Goal: Task Accomplishment & Management: Complete application form

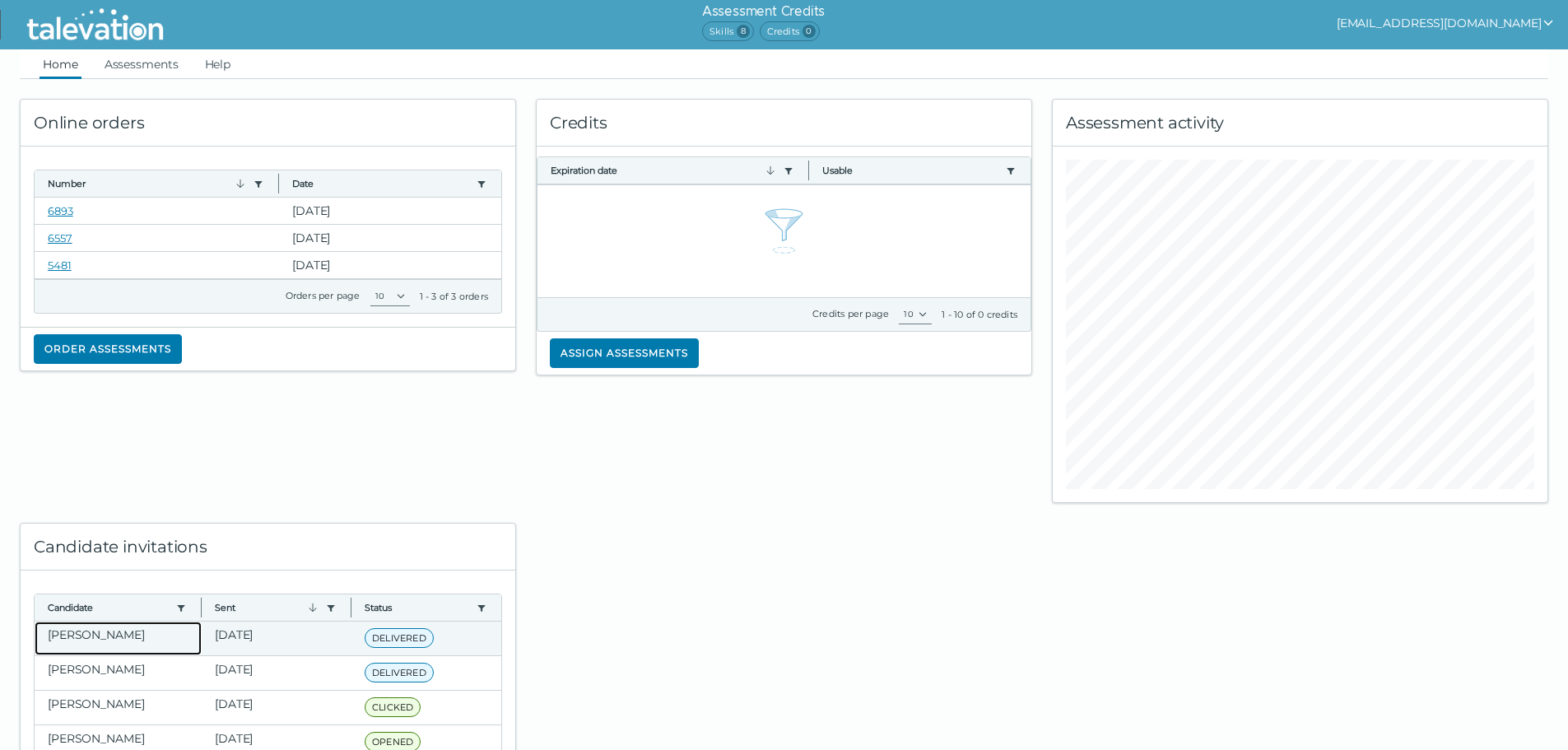
click at [100, 642] on clr-dg-cell "[PERSON_NAME]" at bounding box center [118, 639] width 167 height 34
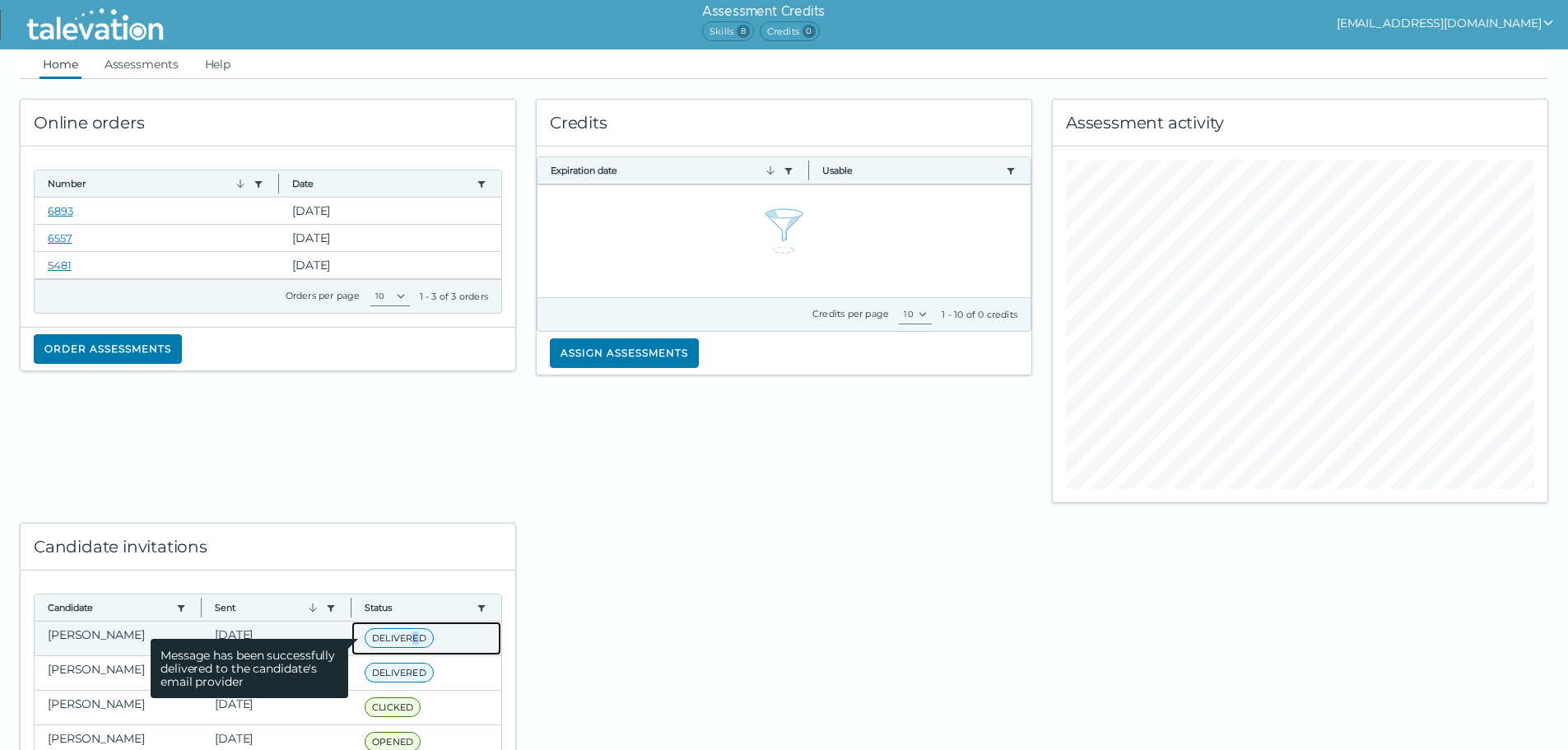
click at [408, 635] on span "DELIVERED" at bounding box center [398, 638] width 69 height 20
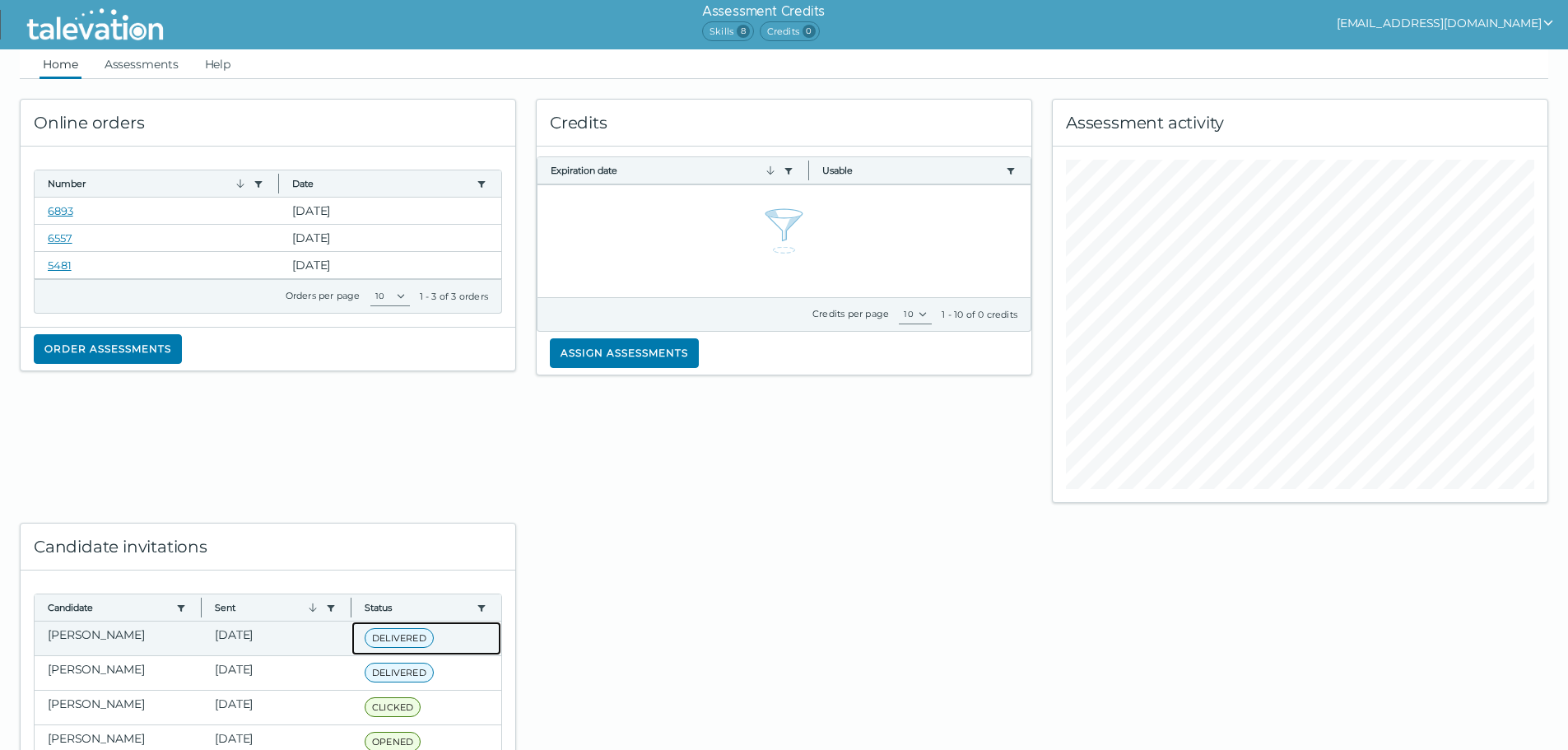
click at [449, 639] on div "DELIVERED Message has been successfully delivered to the candidate's email prov…" at bounding box center [426, 639] width 124 height 21
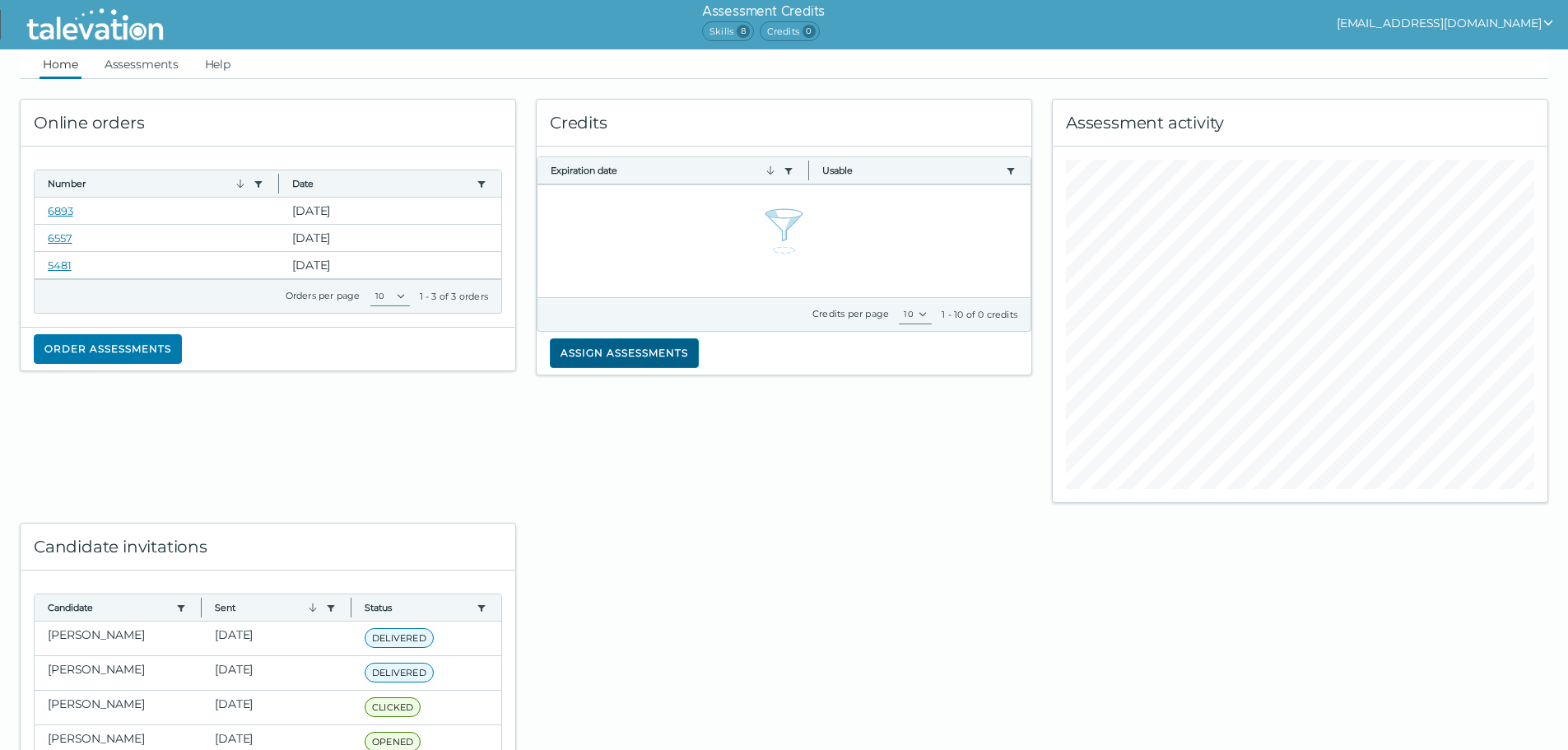
click at [640, 346] on button "Assign assessments" at bounding box center [624, 352] width 149 height 29
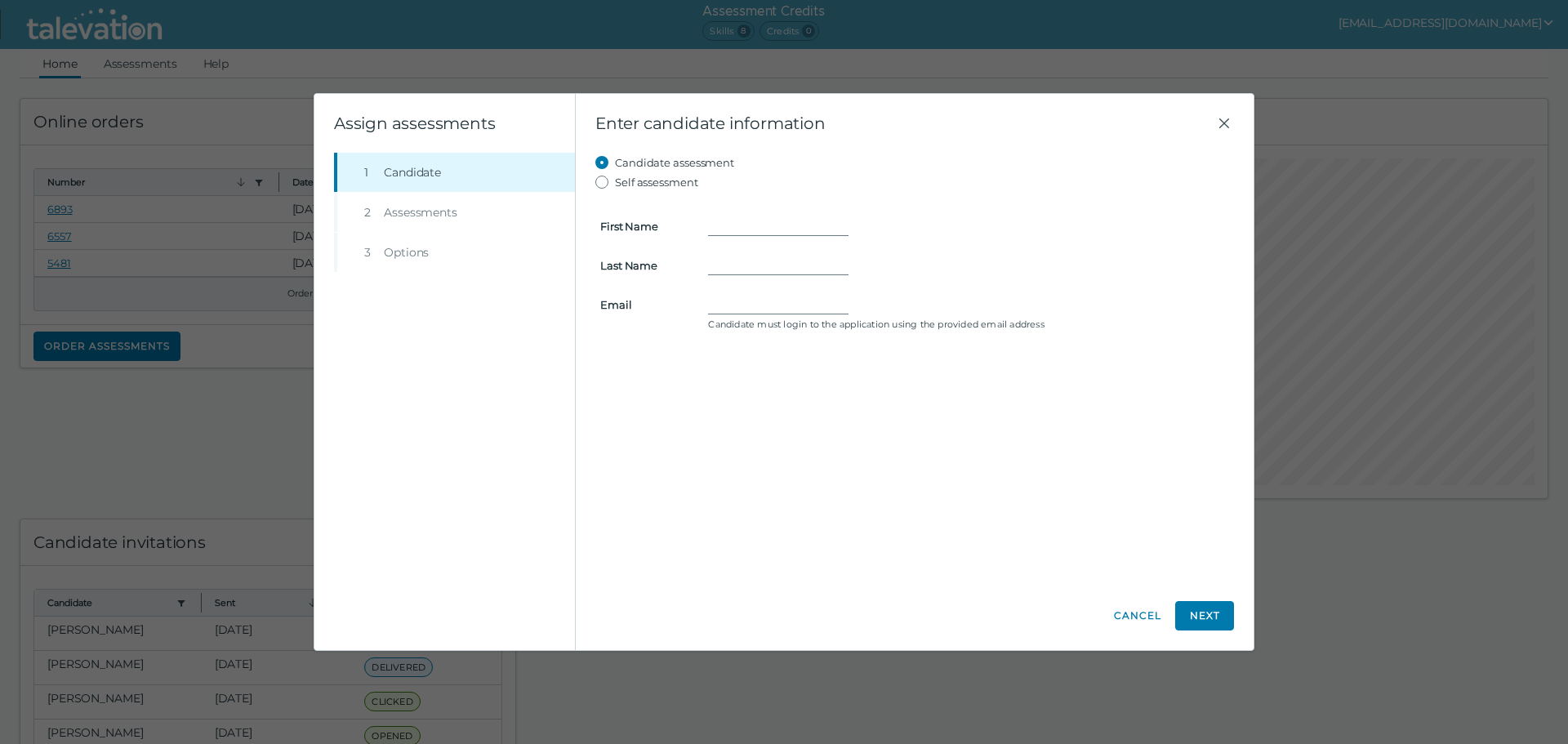
click at [691, 182] on label "Self assessment" at bounding box center [657, 182] width 83 height 20
click at [615, 182] on input "Self assessment" at bounding box center [605, 182] width 20 height 20
radio input "true"
type input "Angel"
type input "[PERSON_NAME]"
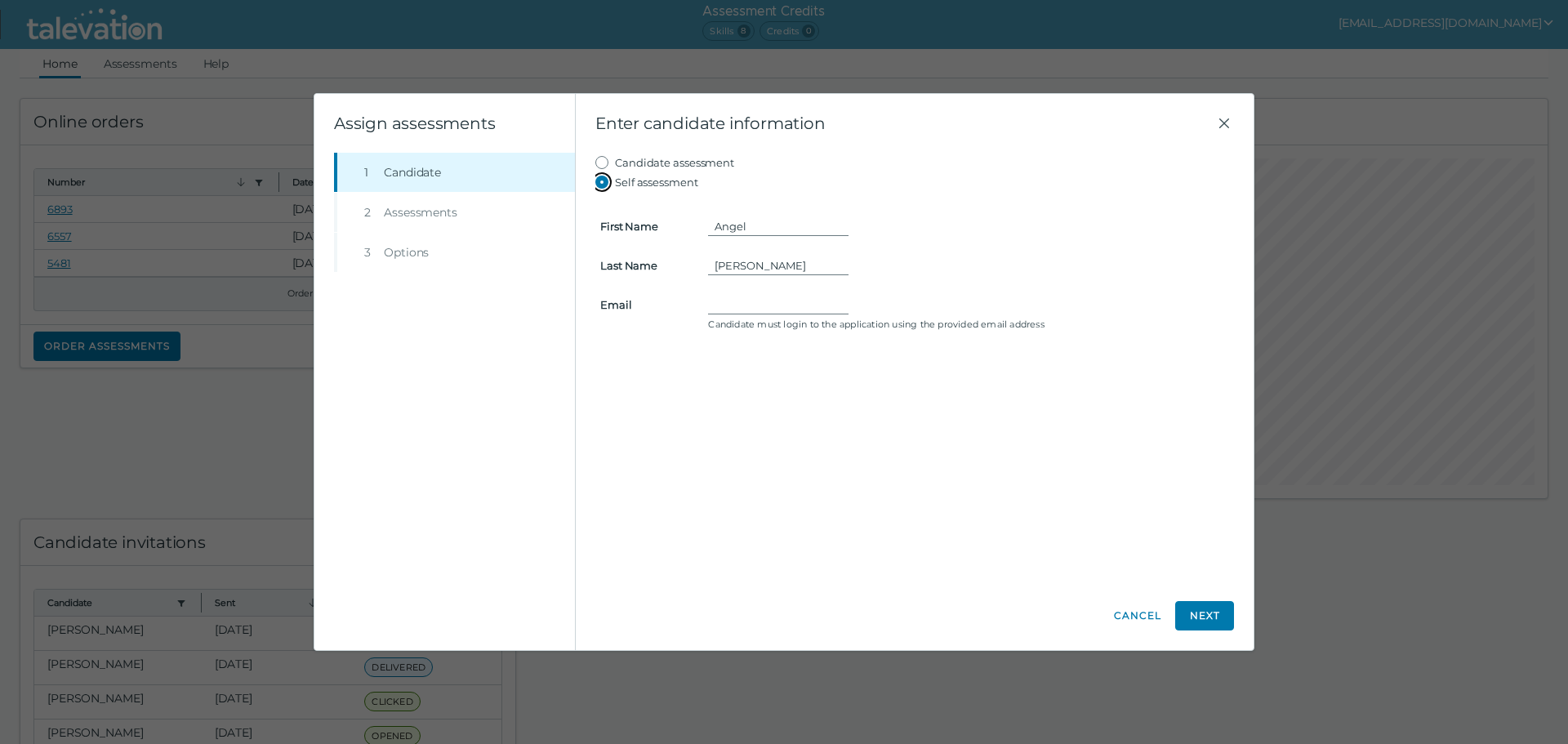
type input "[EMAIL_ADDRESS][DOMAIN_NAME]"
click at [704, 163] on label "Candidate assessment" at bounding box center [674, 162] width 119 height 20
click at [615, 163] on input "Candidate assessment" at bounding box center [605, 162] width 20 height 20
radio input "true"
drag, startPoint x: 749, startPoint y: 218, endPoint x: 789, endPoint y: 197, distance: 45.2
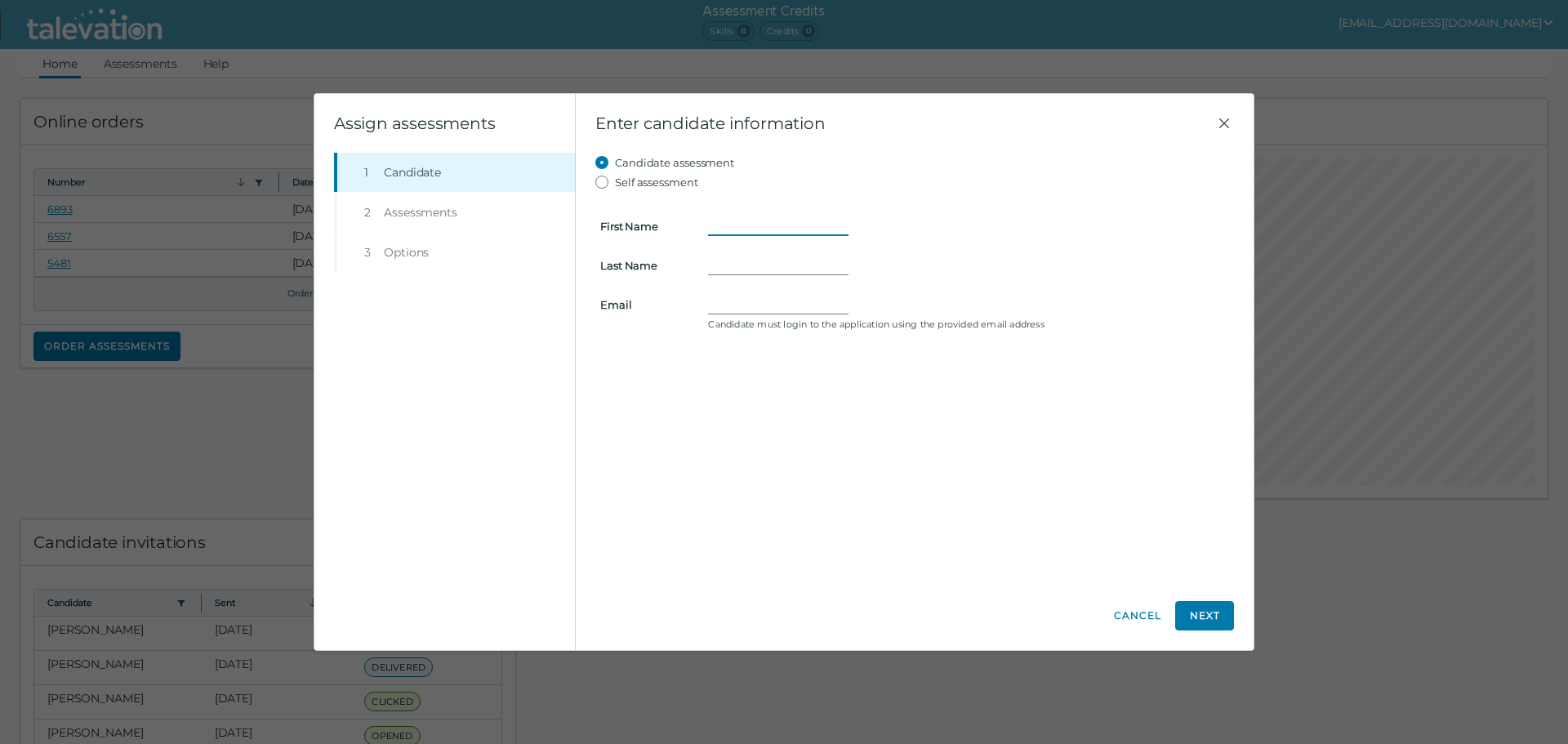
click at [749, 218] on input "First Name" at bounding box center [778, 226] width 141 height 20
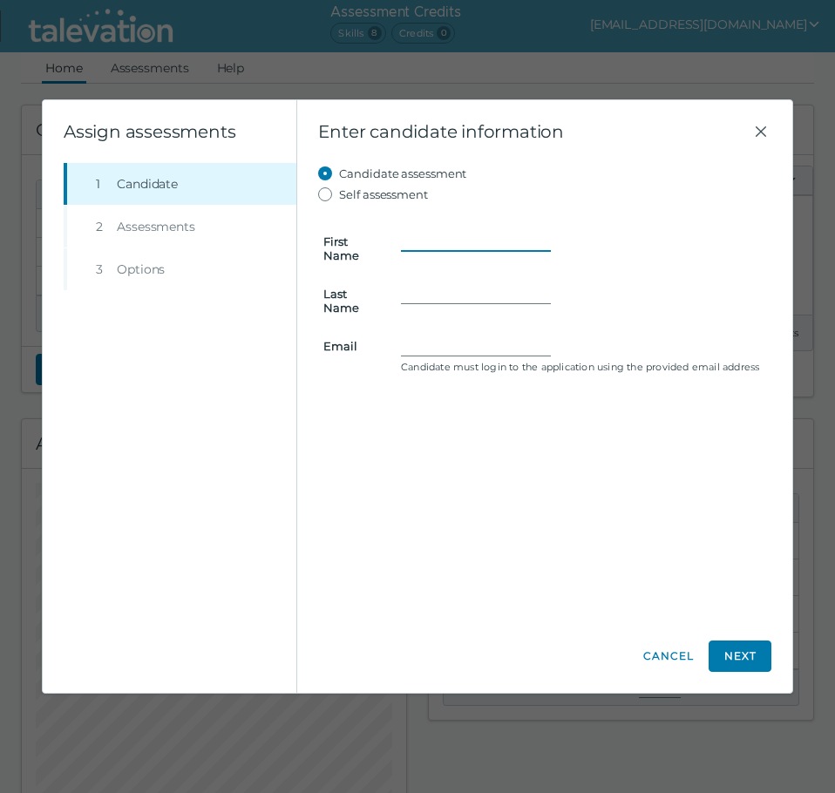
click at [471, 242] on input "First Name" at bounding box center [476, 241] width 150 height 21
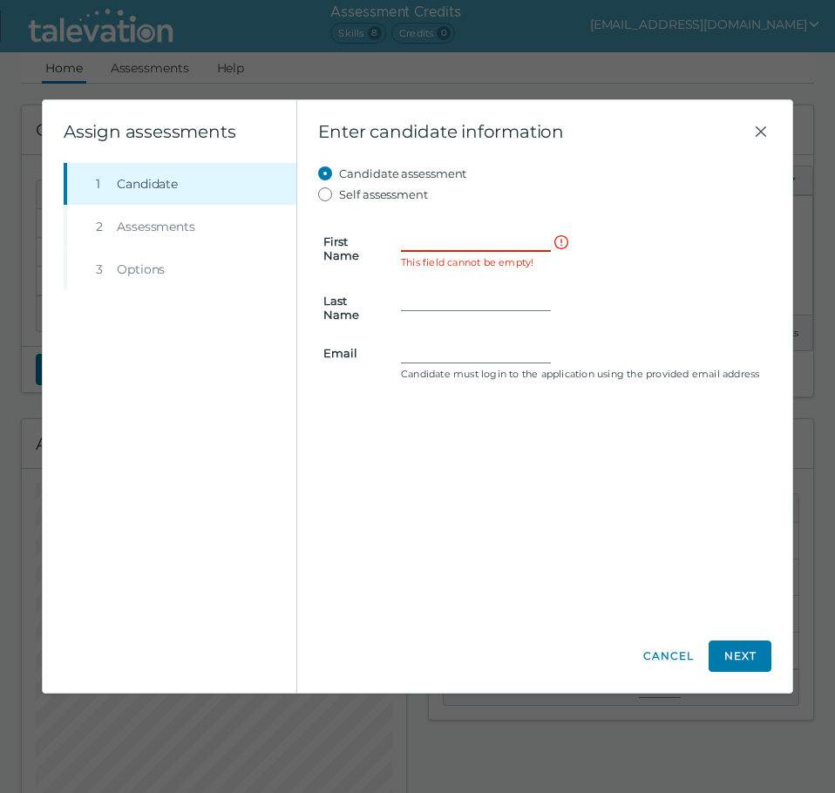
click at [471, 241] on input "First Name" at bounding box center [476, 241] width 150 height 21
paste input "[PERSON_NAME]"
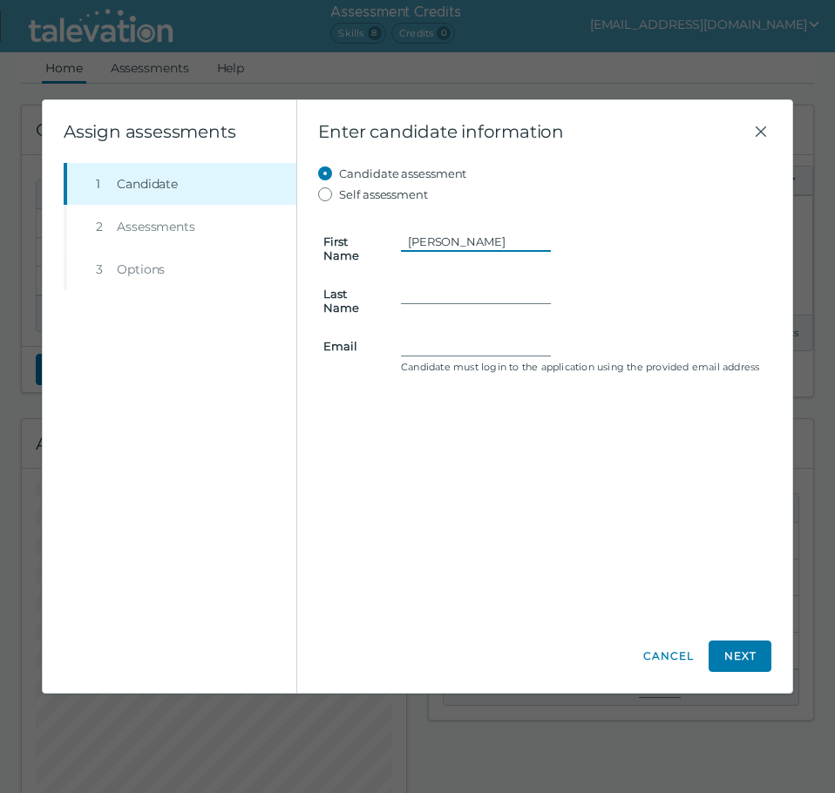
click at [458, 241] on input "[PERSON_NAME]" at bounding box center [476, 241] width 150 height 21
type input "[PERSON_NAME]"
paste input "Morneau"
type input "Morneau"
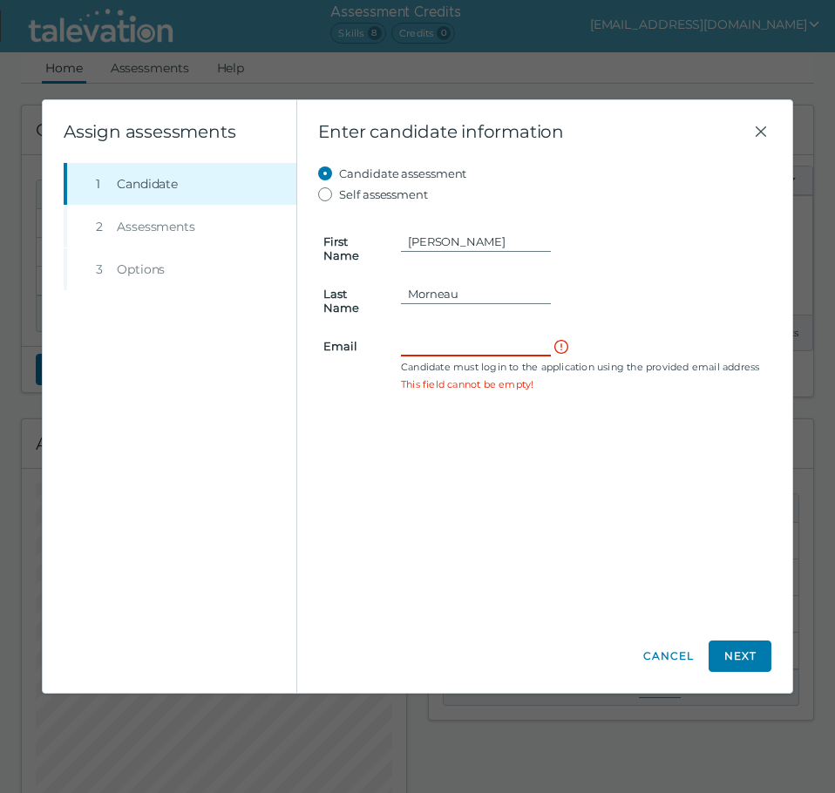
click at [488, 346] on input "Email" at bounding box center [476, 346] width 150 height 21
paste input "[EMAIL_ADDRESS][DOMAIN_NAME]"
type input "[EMAIL_ADDRESS][DOMAIN_NAME]"
click at [696, 527] on div "Candidate assessment Self assessment First Name [PERSON_NAME] Last Name [PERSON…" at bounding box center [544, 392] width 453 height 458
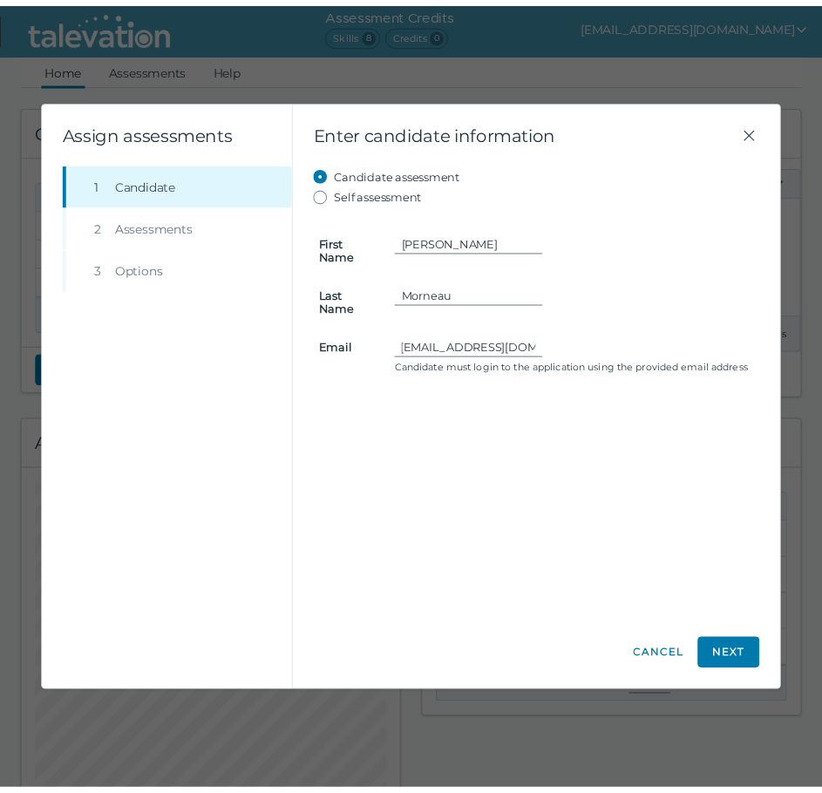
scroll to position [0, 0]
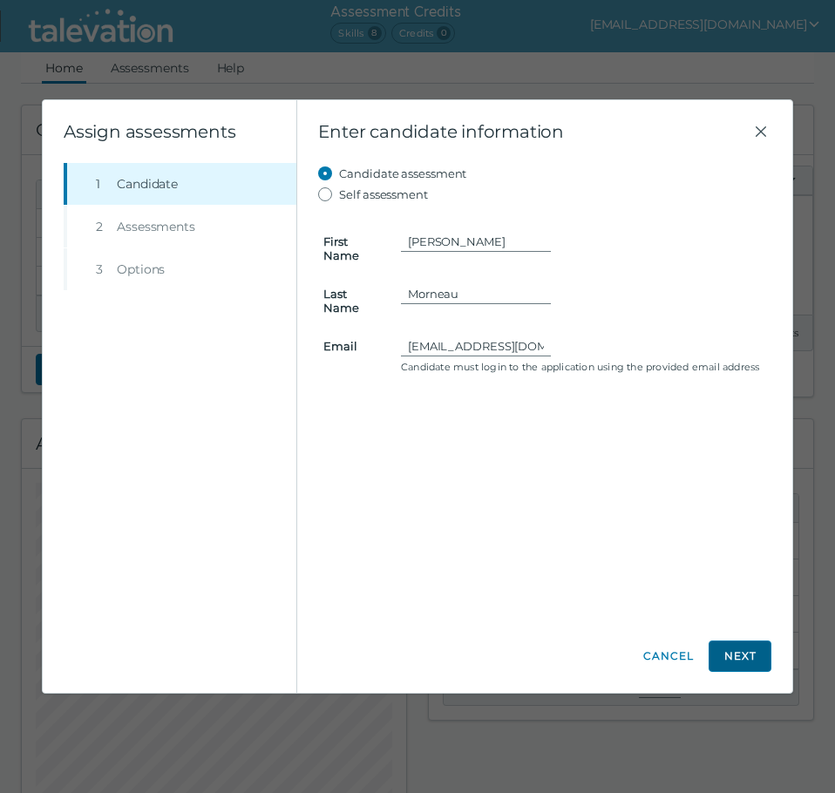
click at [732, 649] on button "Next" at bounding box center [740, 656] width 63 height 31
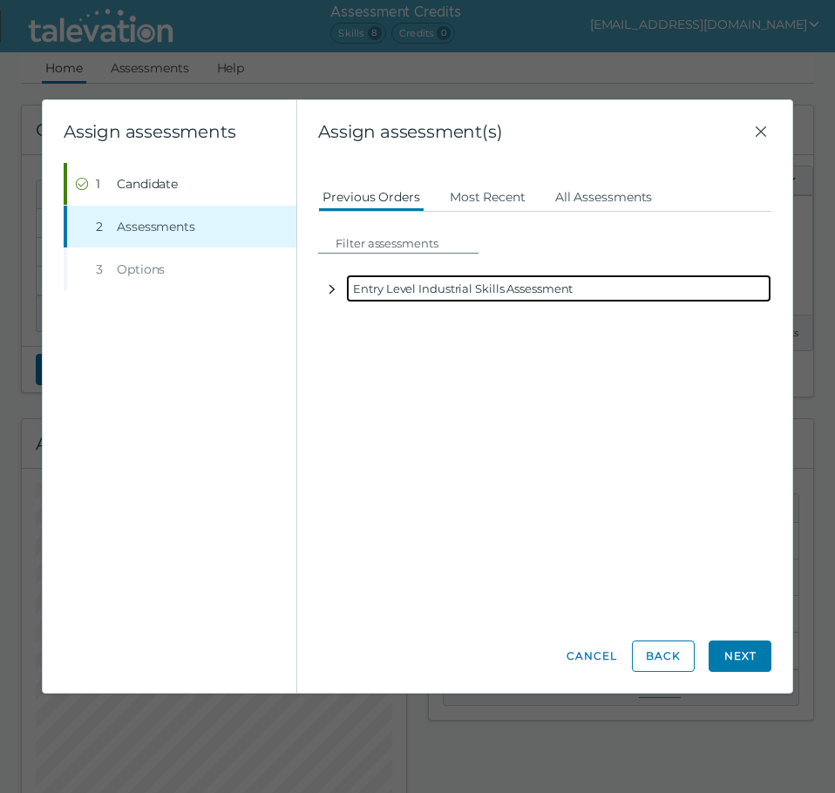
click at [341, 289] on button "button" at bounding box center [332, 289] width 28 height 28
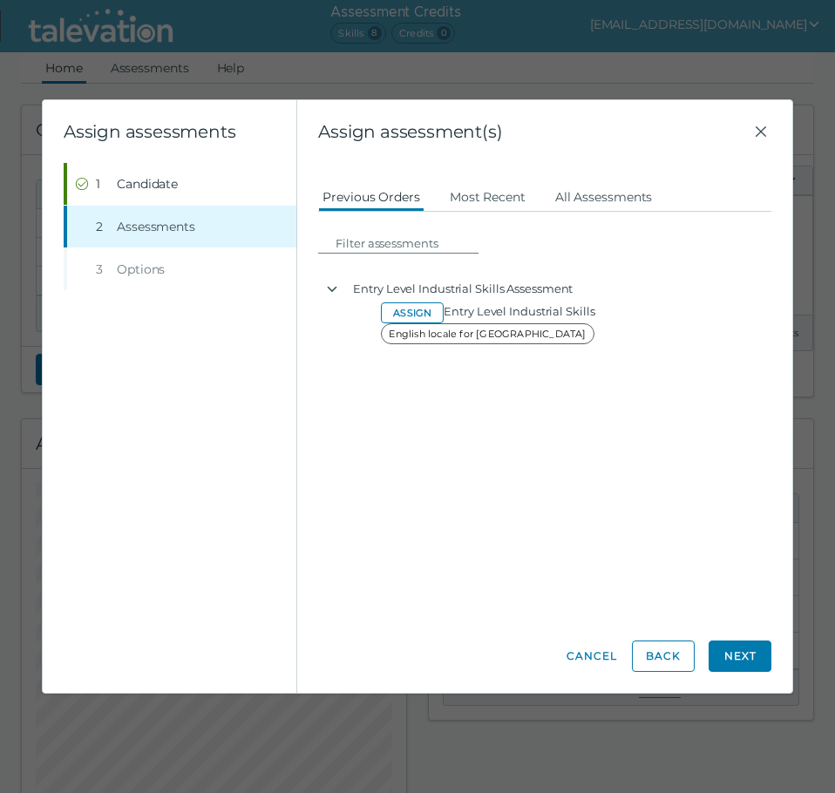
drag, startPoint x: 417, startPoint y: 318, endPoint x: 426, endPoint y: 323, distance: 10.5
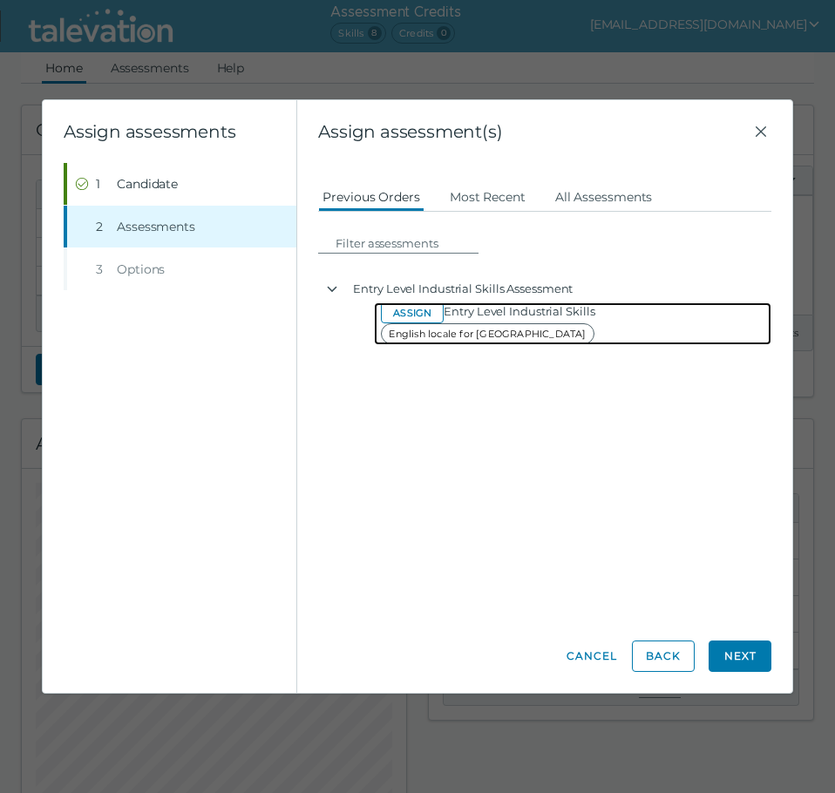
click at [417, 318] on button "Assign" at bounding box center [412, 313] width 63 height 21
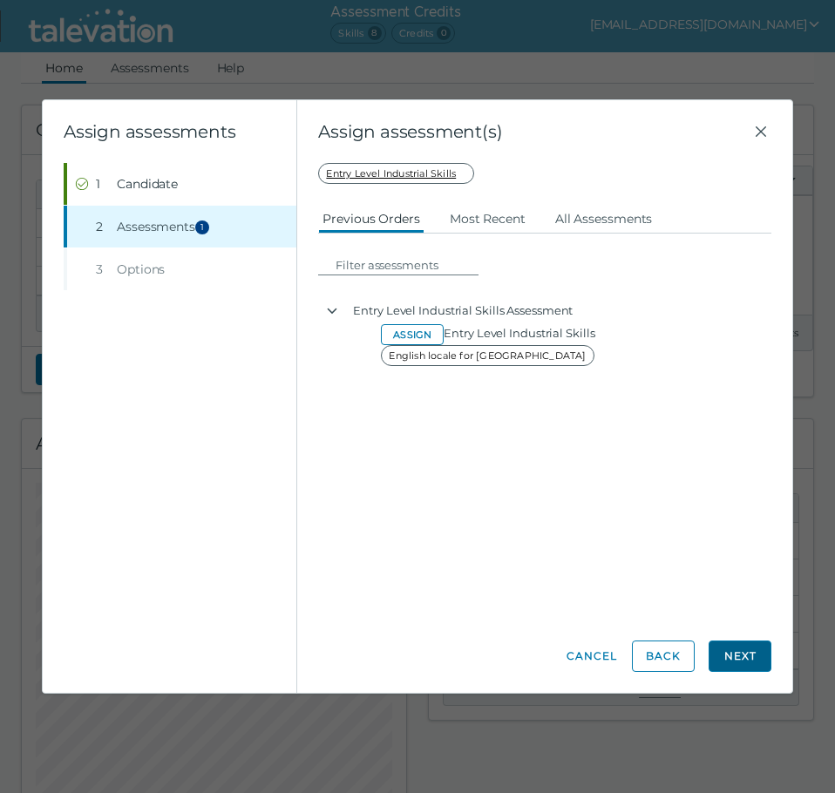
click at [733, 657] on button "Next" at bounding box center [740, 656] width 63 height 31
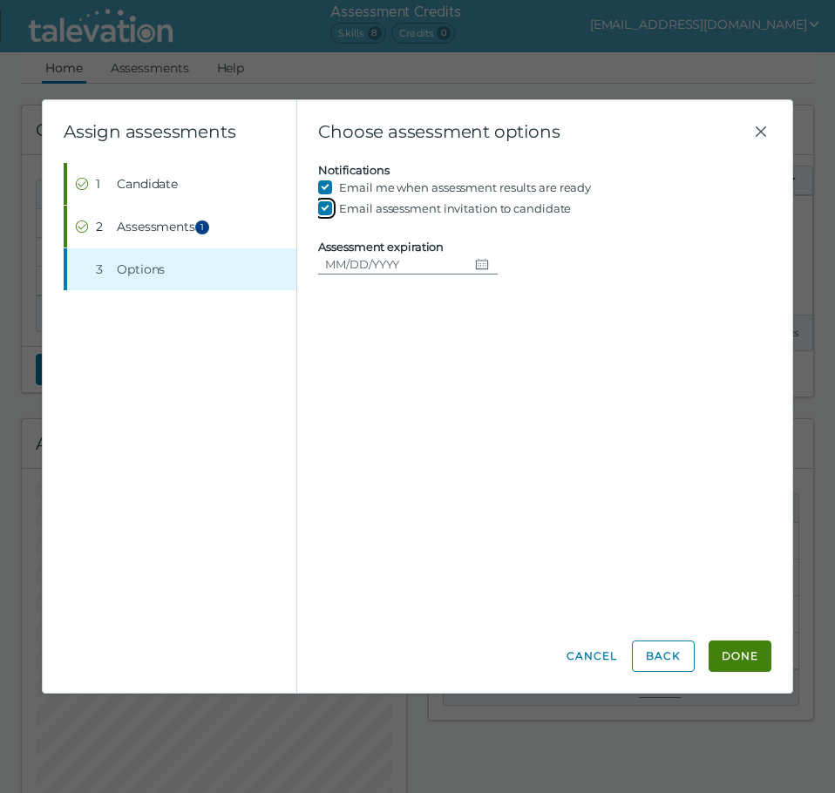
click at [323, 205] on input "Email assessment invitation to candidate" at bounding box center [328, 208] width 21 height 21
checkbox input "false"
click at [484, 265] on button "Choose date" at bounding box center [483, 264] width 30 height 21
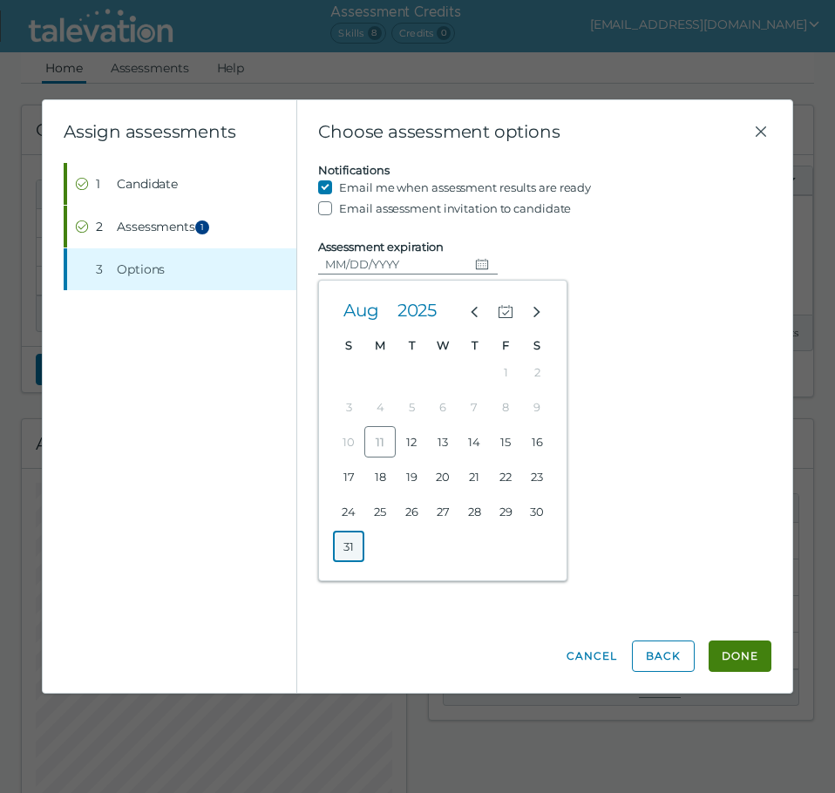
click at [358, 550] on button "31" at bounding box center [348, 546] width 31 height 31
type input "[DATE]"
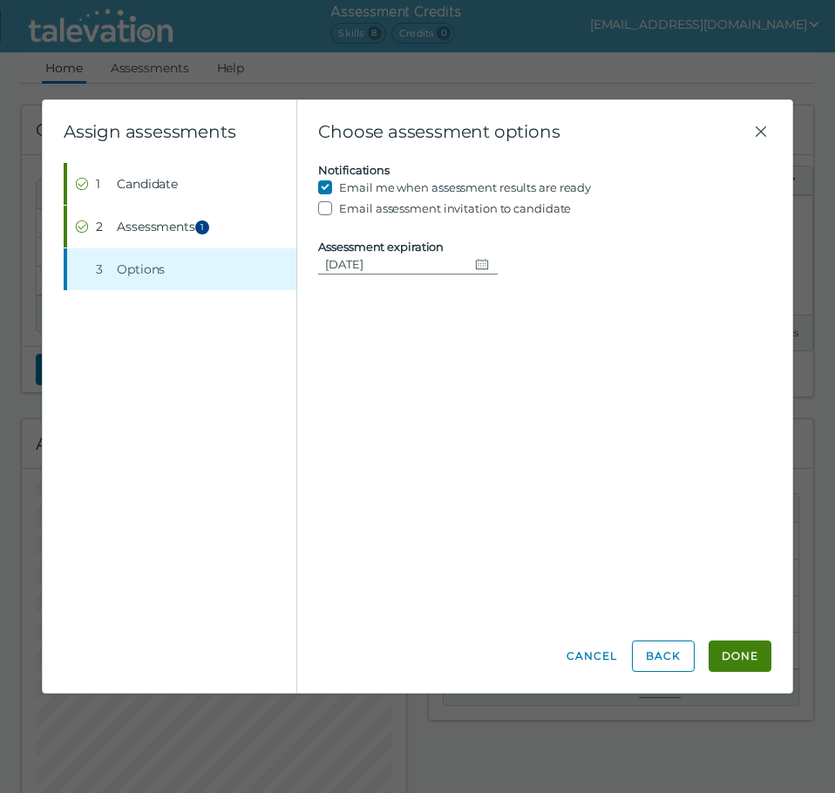
click at [623, 415] on div "Candidate assessment Self assessment First Name [PERSON_NAME] Last Name [PERSON…" at bounding box center [544, 392] width 453 height 458
click at [753, 653] on button "Done" at bounding box center [740, 656] width 63 height 31
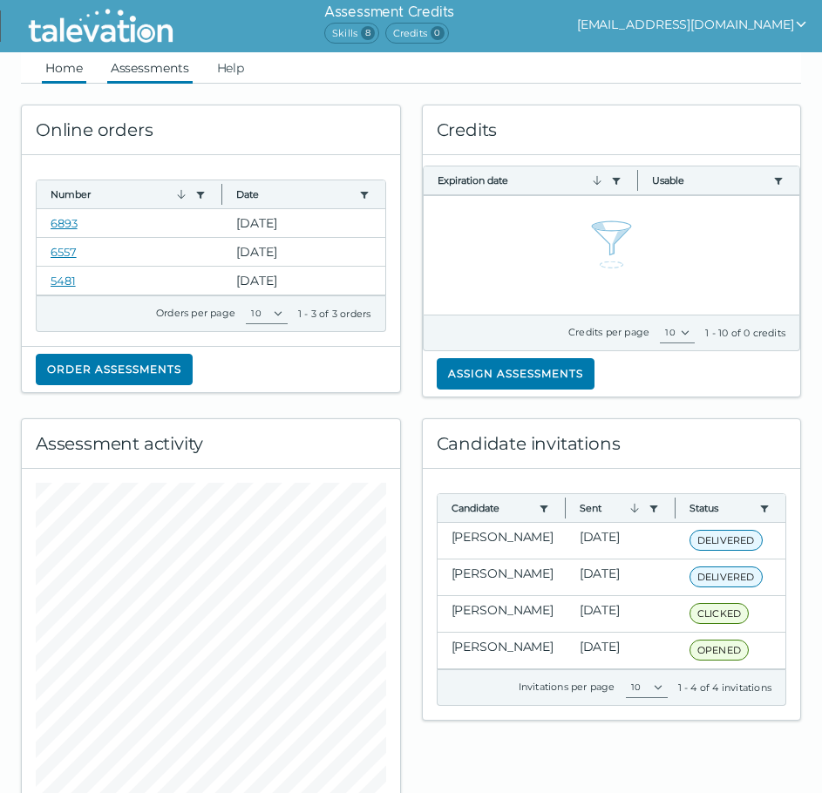
click at [143, 71] on link "Assessments" at bounding box center [149, 67] width 85 height 31
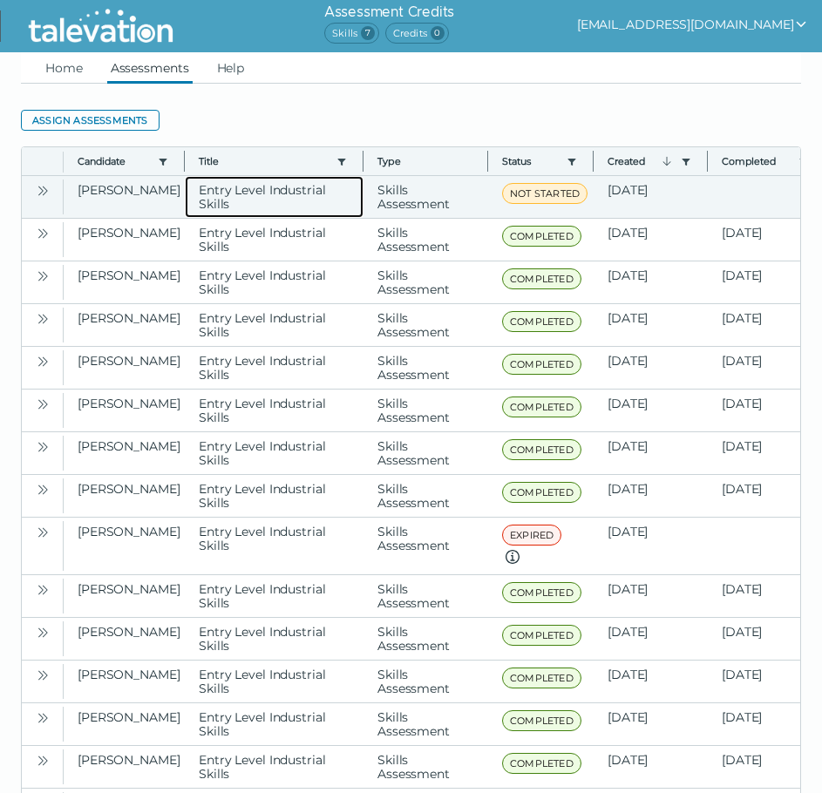
click at [216, 195] on clr-dg-cell "Entry Level Industrial Skills" at bounding box center [274, 197] width 179 height 42
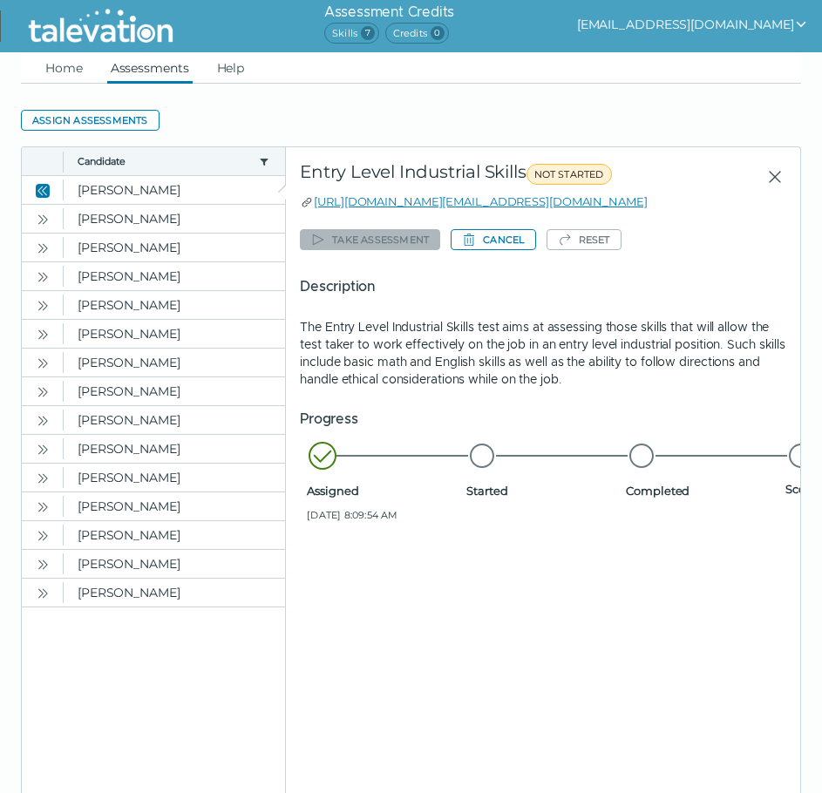
drag, startPoint x: 696, startPoint y: 195, endPoint x: 317, endPoint y: 209, distance: 378.7
click at [317, 209] on div "[URL][DOMAIN_NAME][EMAIL_ADDRESS][DOMAIN_NAME]" at bounding box center [543, 201] width 487 height 17
copy link "[URL][DOMAIN_NAME][EMAIL_ADDRESS][DOMAIN_NAME]"
